Goal: Task Accomplishment & Management: Use online tool/utility

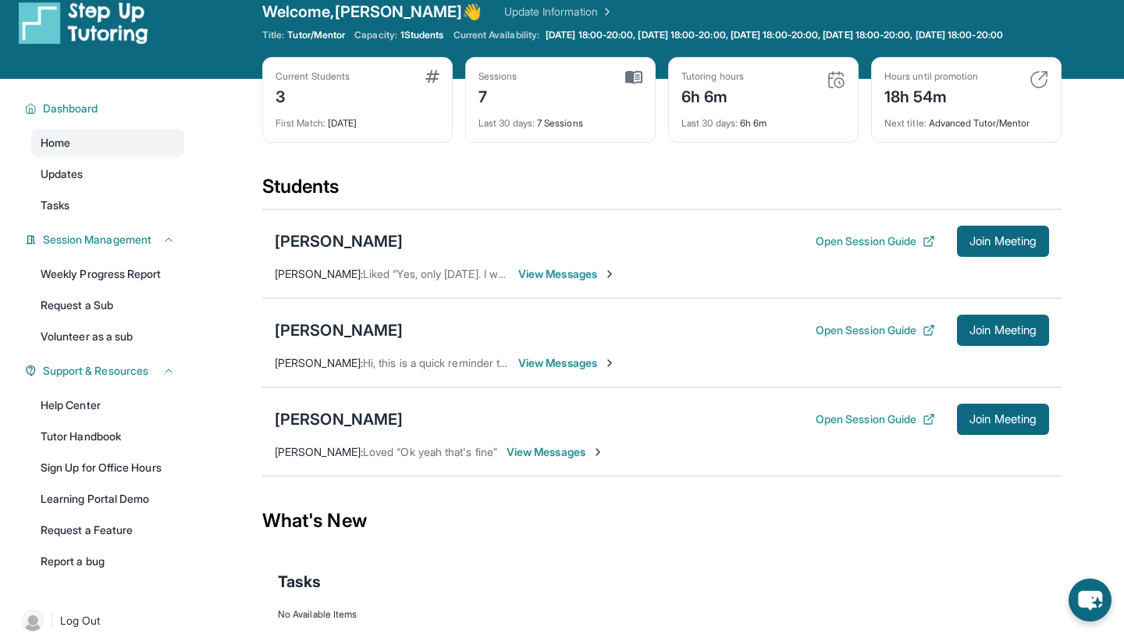
scroll to position [23, 0]
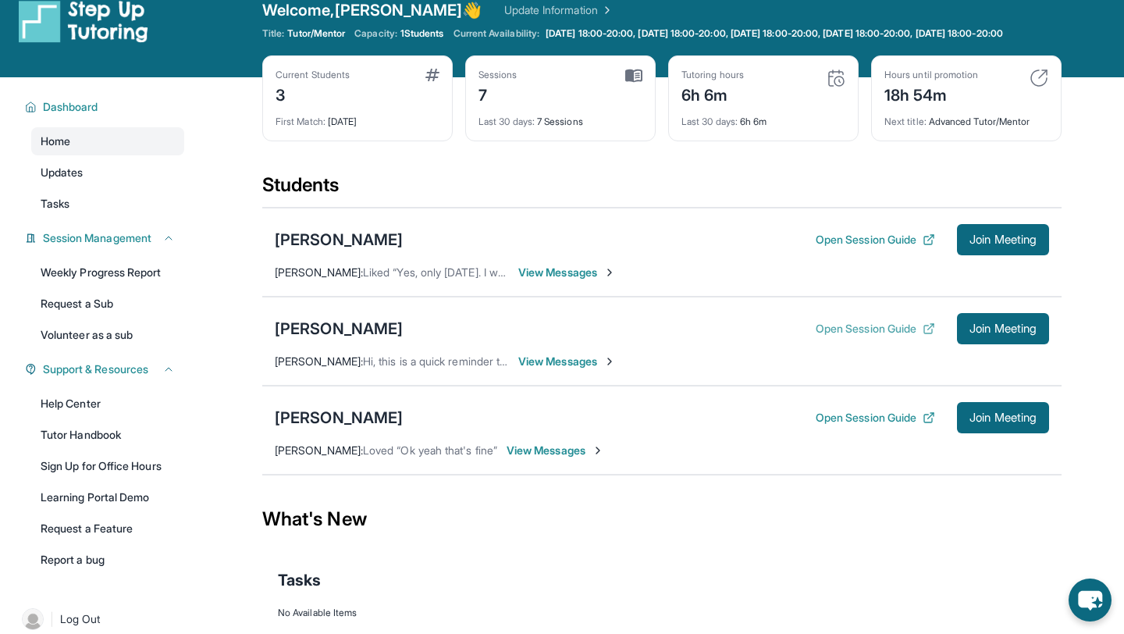
click at [828, 335] on button "Open Session Guide" at bounding box center [874, 329] width 119 height 16
click at [1020, 333] on span "Join Meeting" at bounding box center [1002, 328] width 67 height 9
click at [385, 169] on div "Current Students 3 First Match : [DATE] Sessions 7 Last 30 days : 7 Sessions Tu…" at bounding box center [661, 113] width 799 height 117
